Goal: Book appointment/travel/reservation

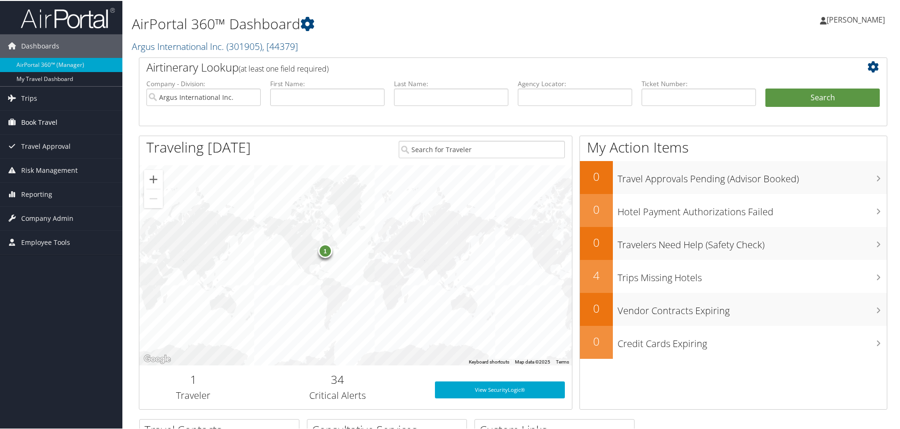
click at [37, 125] on span "Book Travel" at bounding box center [39, 122] width 36 height 24
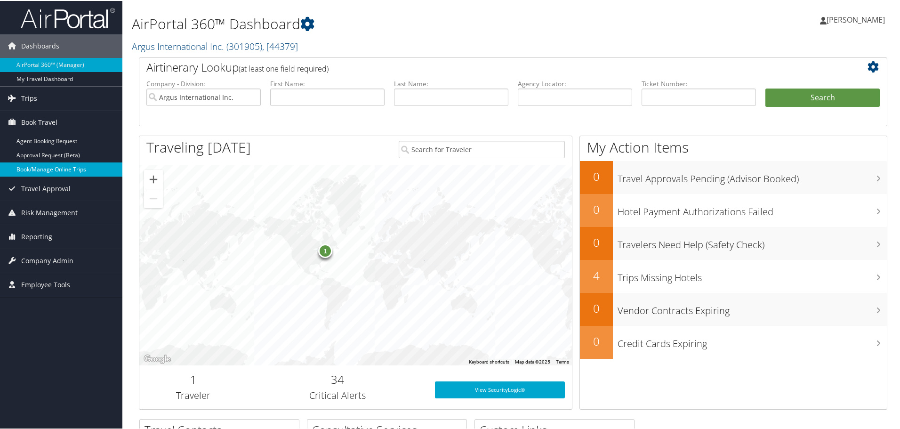
click at [40, 166] on link "Book/Manage Online Trips" at bounding box center [61, 168] width 122 height 14
click at [46, 169] on link "Book/Manage Online Trips" at bounding box center [61, 168] width 122 height 14
click at [53, 172] on link "Book/Manage Online Trips" at bounding box center [61, 168] width 122 height 14
